Goal: Information Seeking & Learning: Learn about a topic

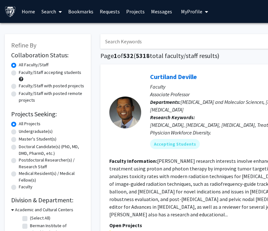
click at [197, 11] on span "My Profile" at bounding box center [191, 11] width 21 height 6
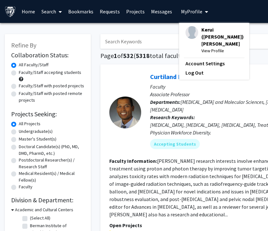
click at [174, 100] on b "Departments:" at bounding box center [165, 102] width 31 height 6
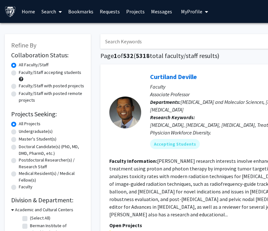
click at [41, 129] on label "Undergraduate(s)" at bounding box center [36, 131] width 34 height 7
click at [23, 129] on input "Undergraduate(s)" at bounding box center [21, 130] width 4 height 4
radio input "true"
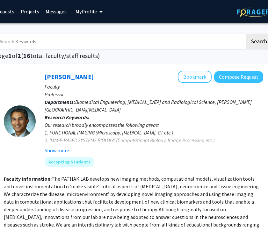
scroll to position [0, 107]
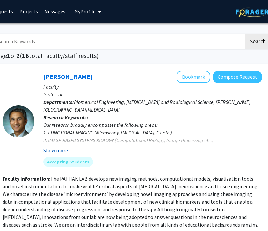
click at [67, 150] on button "Show more" at bounding box center [55, 150] width 25 height 8
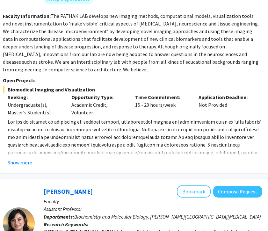
scroll to position [0, 106]
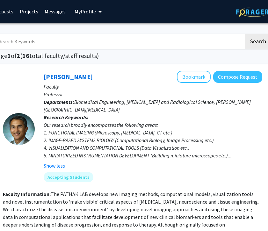
click at [62, 44] on input "Search Keywords" at bounding box center [119, 41] width 250 height 15
type input "public health"
click at [245, 34] on button "Search" at bounding box center [258, 41] width 26 height 15
radio input "true"
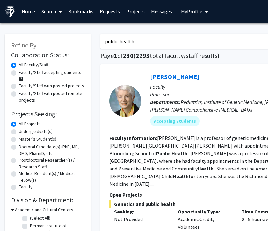
click at [36, 133] on label "Undergraduate(s)" at bounding box center [36, 131] width 34 height 7
click at [23, 132] on input "Undergraduate(s)" at bounding box center [21, 130] width 4 height 4
radio input "true"
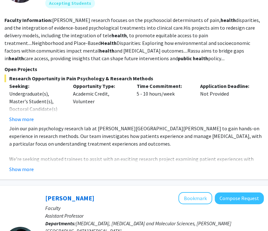
scroll to position [110, 104]
